Goal: Task Accomplishment & Management: Use online tool/utility

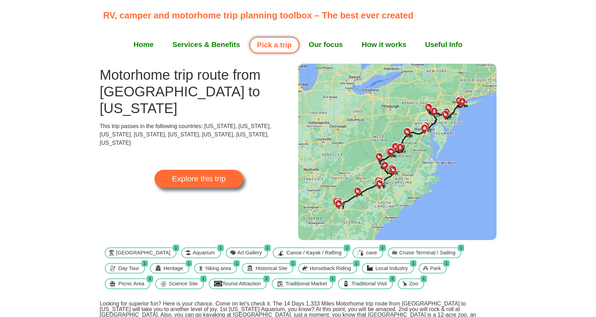
click at [374, 201] on img at bounding box center [397, 152] width 198 height 177
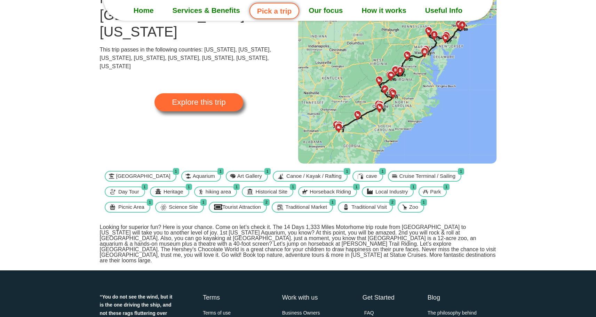
scroll to position [70, 0]
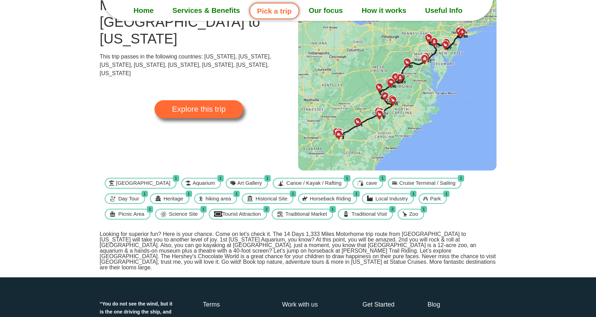
click at [394, 100] on img at bounding box center [397, 82] width 198 height 177
click at [201, 105] on span "Explore this trip" at bounding box center [199, 109] width 54 height 8
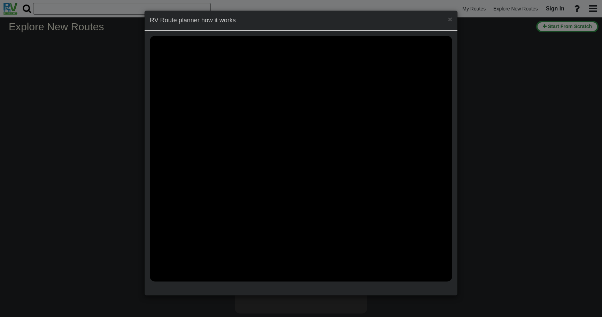
select select "number:2"
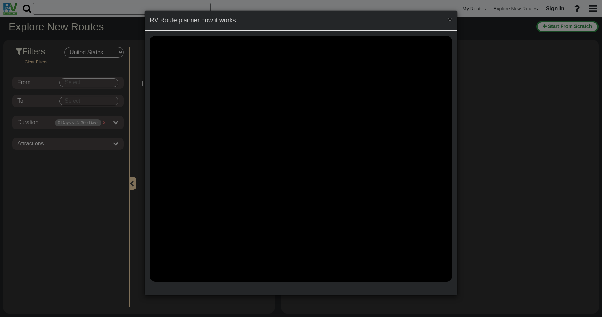
click at [449, 21] on span "×" at bounding box center [450, 19] width 4 height 8
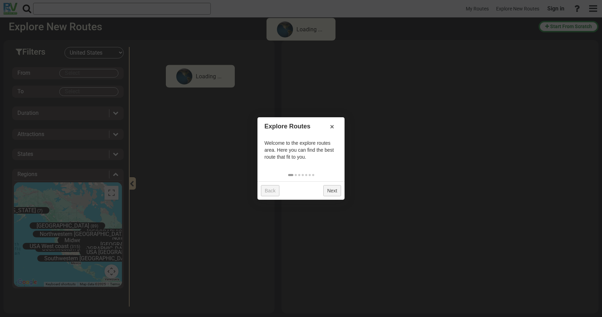
click at [332, 192] on link "Next" at bounding box center [332, 190] width 18 height 11
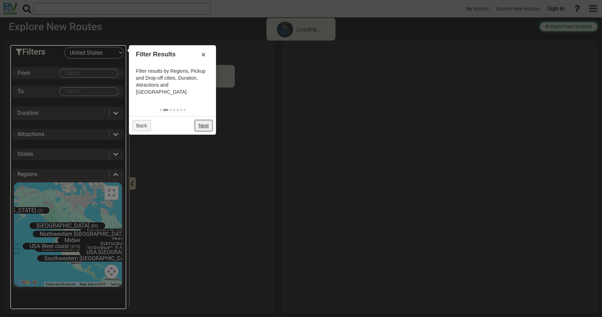
click at [207, 120] on link "Next" at bounding box center [204, 125] width 18 height 11
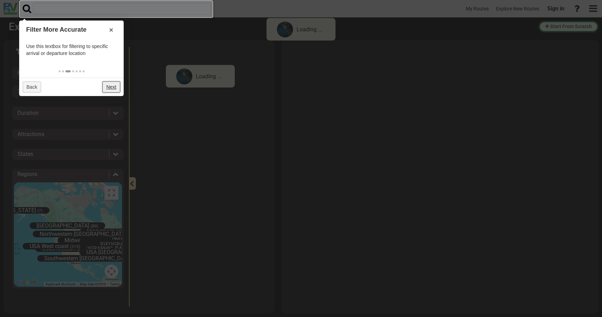
click at [117, 84] on link "Next" at bounding box center [111, 86] width 18 height 11
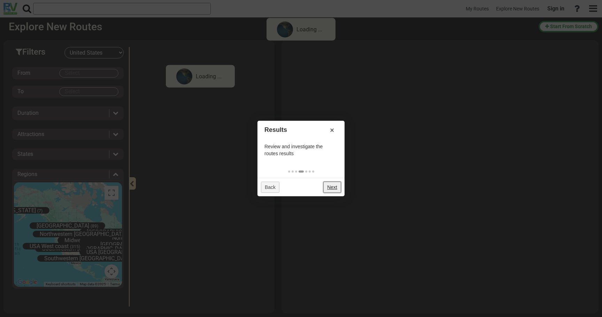
click at [334, 188] on link "Next" at bounding box center [332, 187] width 18 height 11
click at [335, 190] on link "Next" at bounding box center [332, 187] width 18 height 11
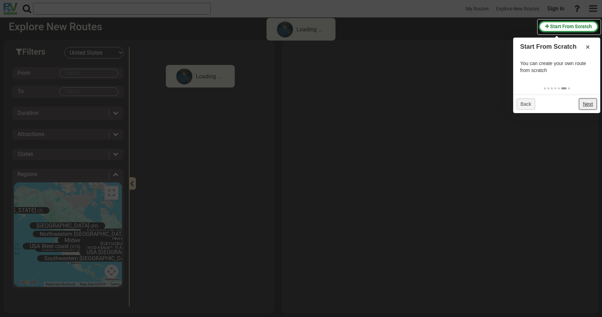
click at [585, 102] on link "Next" at bounding box center [588, 104] width 18 height 11
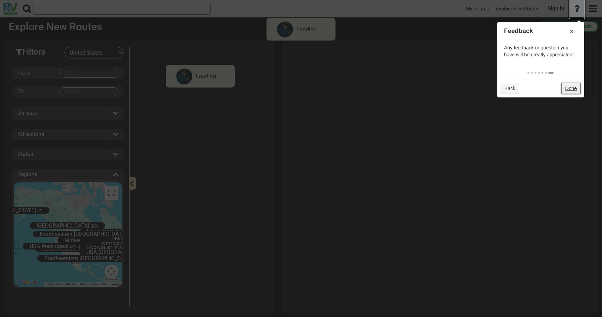
click at [574, 86] on link "Done" at bounding box center [570, 88] width 19 height 11
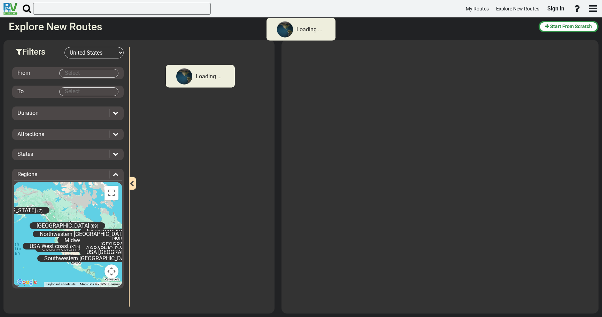
click at [90, 73] on body "Loading ... My Routes Explore New Routes Sign in × Name" at bounding box center [301, 158] width 602 height 317
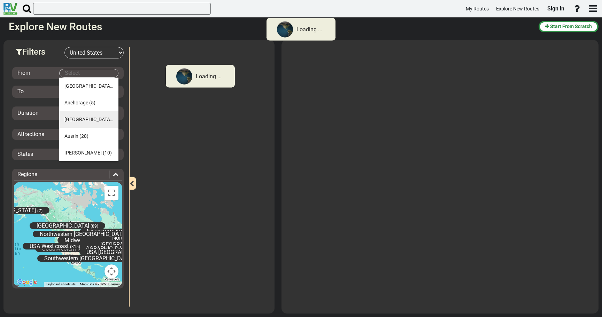
click at [112, 117] on span "(29)" at bounding box center [116, 120] width 9 height 6
type input "Atlanta"
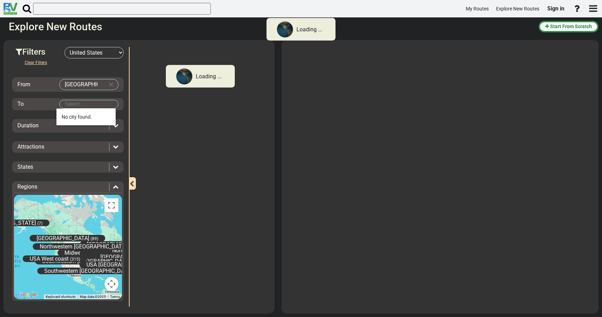
click at [83, 104] on body "Loading ... My Routes Explore New Routes Sign in × Name" at bounding box center [301, 158] width 602 height 317
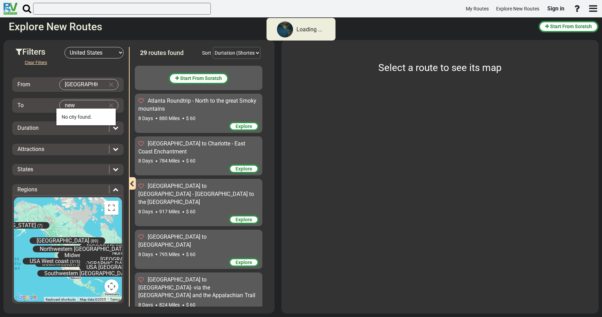
scroll to position [662, 0]
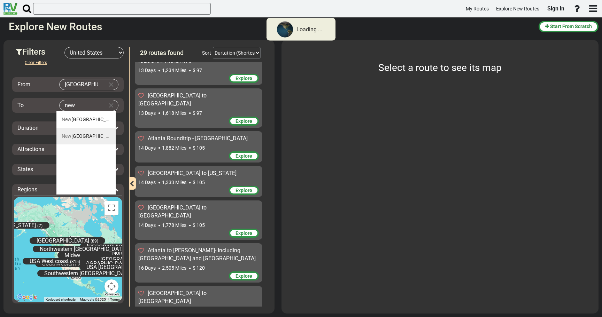
click at [83, 138] on md-autocomplete-parent-scope "New York (32)" at bounding box center [95, 136] width 67 height 6
type input "New York"
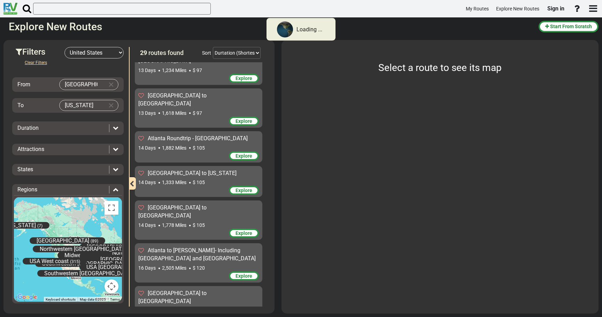
scroll to position [0, 0]
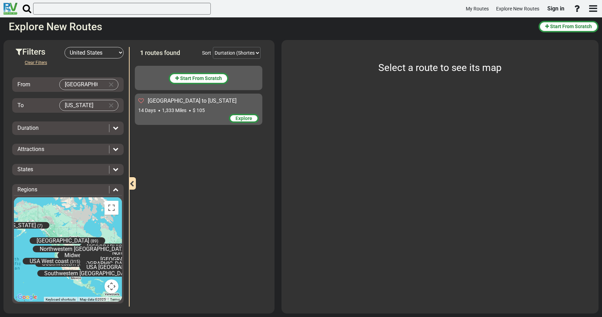
click at [115, 128] on icon at bounding box center [116, 128] width 6 height 6
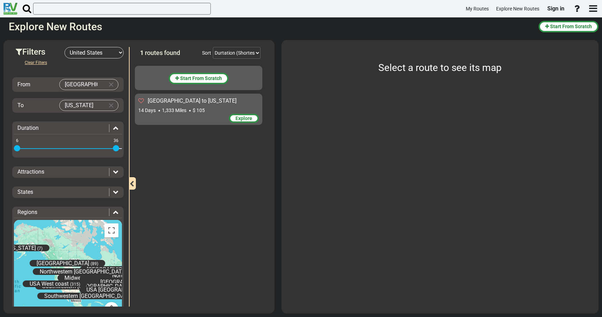
click at [115, 128] on icon at bounding box center [116, 128] width 6 height 6
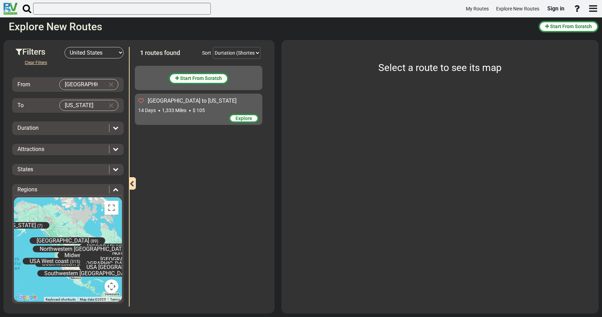
click at [113, 149] on icon at bounding box center [116, 149] width 6 height 6
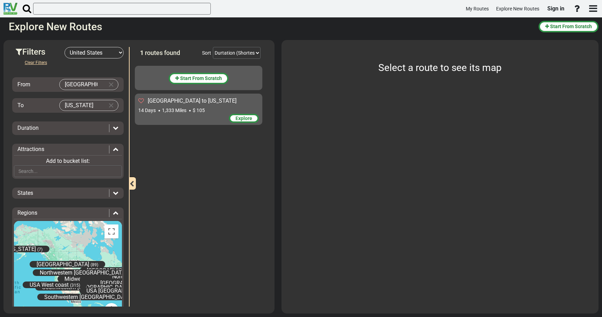
click at [113, 149] on icon at bounding box center [116, 149] width 6 height 6
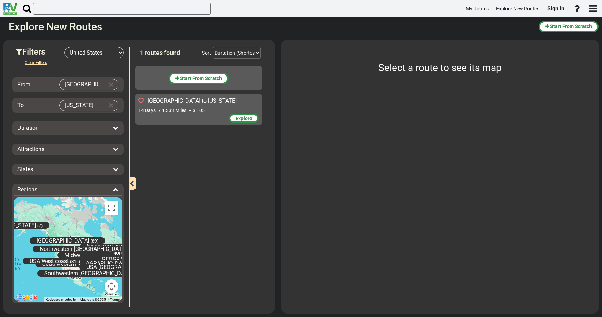
click at [248, 120] on span "Explore" at bounding box center [243, 119] width 17 height 6
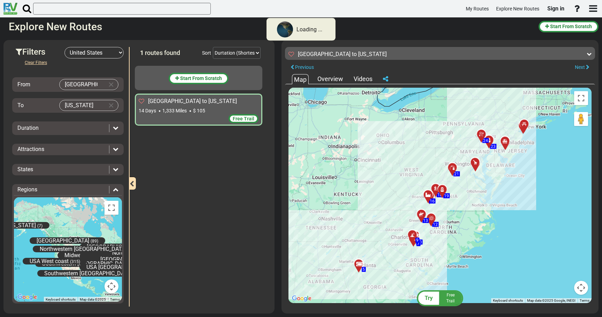
click at [336, 81] on div "Overview" at bounding box center [329, 79] width 29 height 9
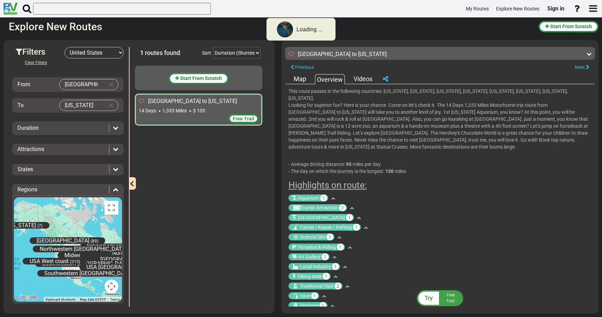
click at [299, 81] on div "Map" at bounding box center [300, 79] width 16 height 9
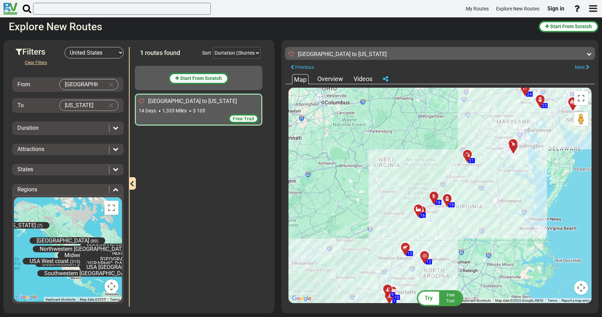
drag, startPoint x: 495, startPoint y: 152, endPoint x: 461, endPoint y: 224, distance: 79.6
click at [461, 224] on div "To activate drag with keyboard, press Alt + Enter. Once in keyboard drag state,…" at bounding box center [439, 196] width 303 height 216
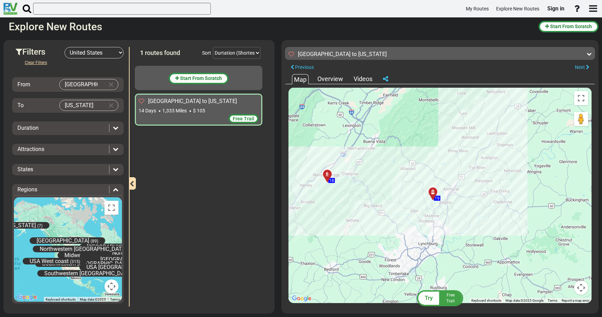
click at [435, 191] on div at bounding box center [434, 195] width 11 height 11
click at [436, 201] on span "19" at bounding box center [436, 198] width 5 height 5
click at [438, 197] on span "19" at bounding box center [436, 198] width 5 height 5
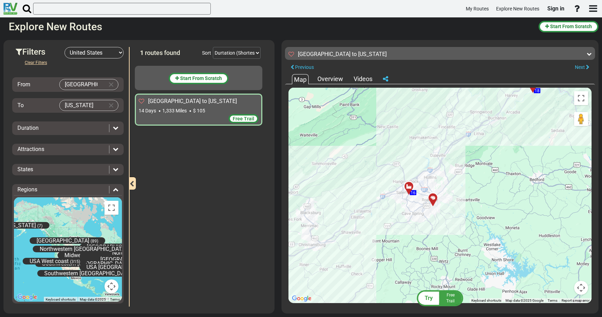
click at [432, 199] on div at bounding box center [434, 201] width 11 height 11
click at [428, 299] on span "Try" at bounding box center [428, 298] width 8 height 7
